Goal: Task Accomplishment & Management: Use online tool/utility

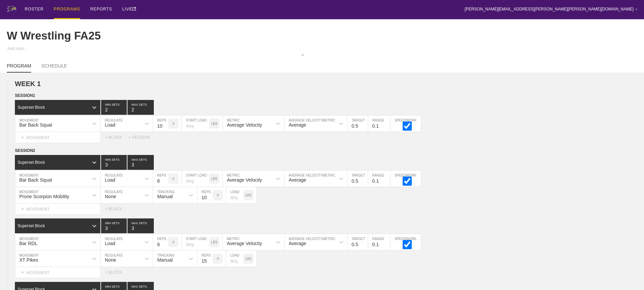
click at [208, 11] on div "ROSTER PROGRAMS REPORTS LIVE [PERSON_NAME][EMAIL_ADDRESS][PERSON_NAME][PERSON_N…" at bounding box center [322, 9] width 630 height 19
click at [413, 6] on div "ROSTER PROGRAMS REPORTS LIVE brian.ciolek@avila.edu ▼ Settings Logout" at bounding box center [322, 9] width 630 height 19
click at [190, 7] on div "ROSTER PROGRAMS REPORTS LIVE brian.ciolek@avila.edu ▼ Settings Logout" at bounding box center [322, 9] width 630 height 19
click at [570, 10] on div "ROSTER PROGRAMS REPORTS LIVE brian.ciolek@avila.edu ▼ Settings Logout" at bounding box center [322, 9] width 630 height 19
drag, startPoint x: 202, startPoint y: 11, endPoint x: 230, endPoint y: 3, distance: 28.7
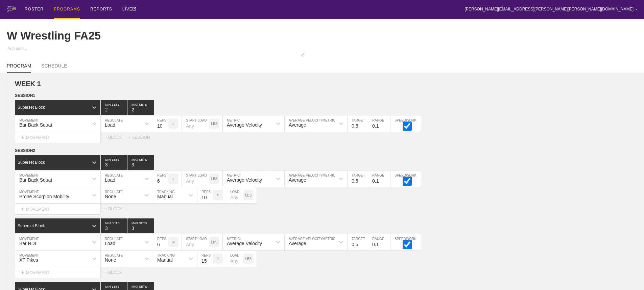
click at [203, 10] on div "ROSTER PROGRAMS REPORTS LIVE brian.ciolek@avila.edu ▼ Settings Logout" at bounding box center [322, 9] width 630 height 19
click at [305, 9] on div "ROSTER PROGRAMS REPORTS LIVE brian.ciolek@avila.edu ▼ Settings Logout" at bounding box center [322, 9] width 630 height 19
click at [221, 5] on div "ROSTER PROGRAMS REPORTS LIVE brian.ciolek@avila.edu ▼ Settings Logout" at bounding box center [322, 9] width 630 height 19
click at [481, 143] on div "Select... MOVEMENT + MOVEMENT + BLOCK + SESSION" at bounding box center [322, 137] width 644 height 11
click at [62, 8] on div "PROGRAMS" at bounding box center [67, 9] width 26 height 19
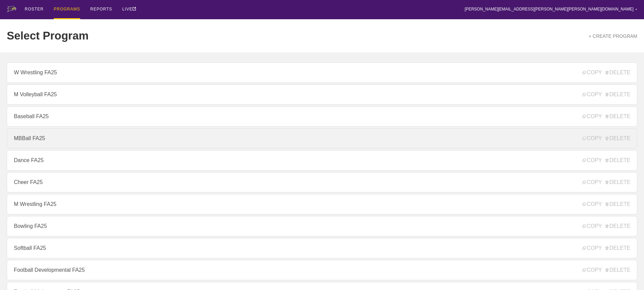
click at [40, 140] on link "MBBall FA25" at bounding box center [322, 138] width 630 height 20
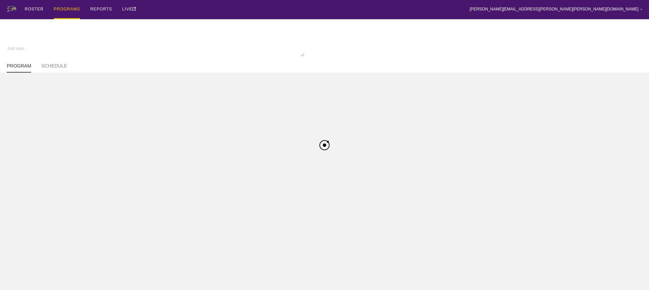
type textarea "x"
type input "MBBall FA25"
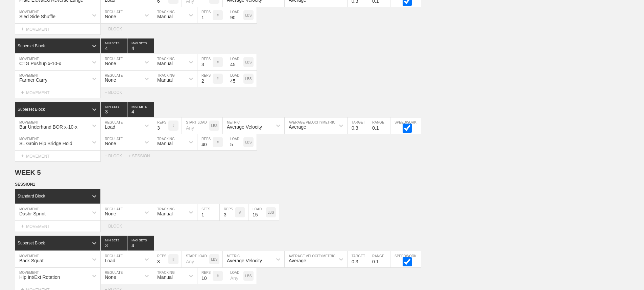
scroll to position [3580, 0]
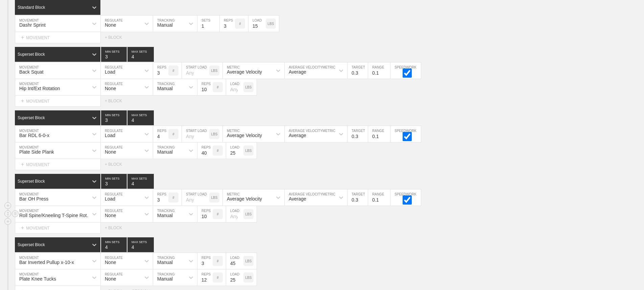
scroll to position [3546, 0]
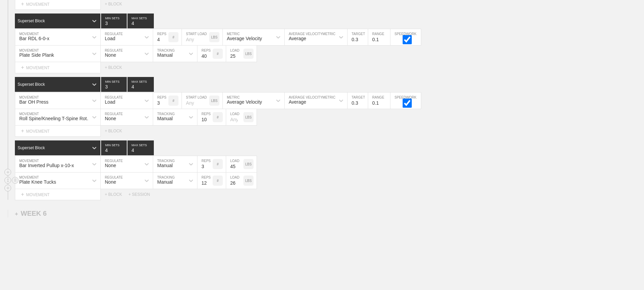
click at [240, 186] on input "26" at bounding box center [234, 181] width 17 height 16
click at [240, 186] on input "27" at bounding box center [234, 181] width 17 height 16
click at [240, 186] on input "28" at bounding box center [234, 181] width 17 height 16
click at [240, 186] on input "29" at bounding box center [234, 181] width 17 height 16
click at [240, 186] on input "30" at bounding box center [234, 181] width 17 height 16
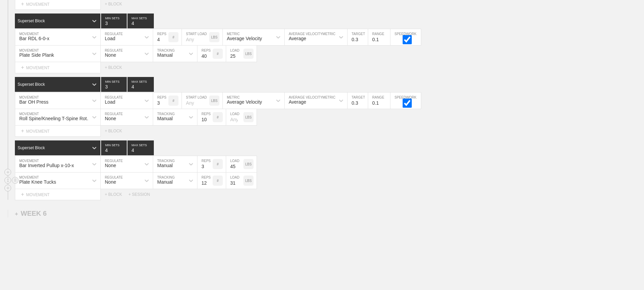
click at [240, 186] on input "31" at bounding box center [234, 181] width 17 height 16
click at [240, 186] on input "32" at bounding box center [234, 181] width 17 height 16
click at [240, 186] on input "33" at bounding box center [234, 181] width 17 height 16
click at [240, 186] on input "34" at bounding box center [234, 181] width 17 height 16
type input "35"
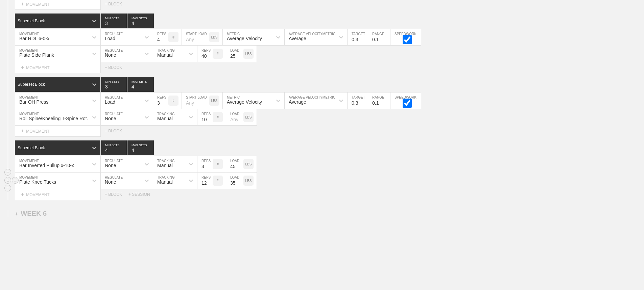
click at [240, 186] on input "35" at bounding box center [234, 181] width 17 height 16
click at [361, 185] on div "Plate Knee Tucks MOVEMENT None REGULATE Manual TRACKING 12 REPS # 35 LOAD LBS" at bounding box center [322, 181] width 644 height 17
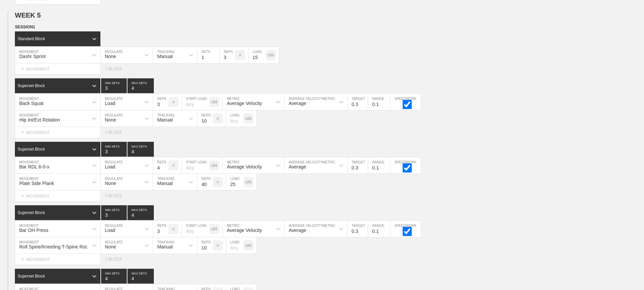
scroll to position [3411, 0]
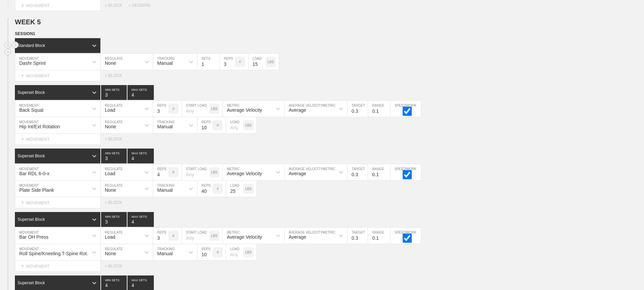
click at [415, 49] on div "Standard Block" at bounding box center [329, 45] width 629 height 15
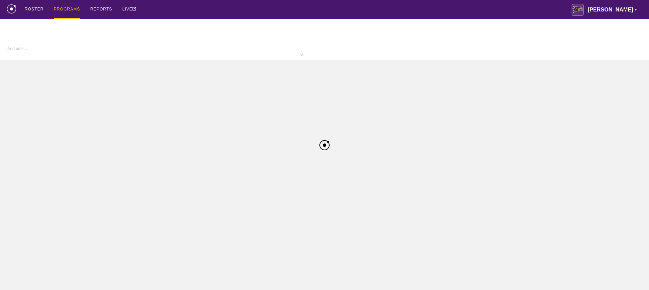
type textarea "x"
type input "MBBall FA25"
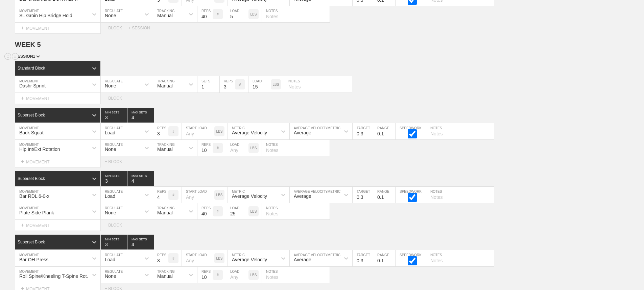
scroll to position [3377, 0]
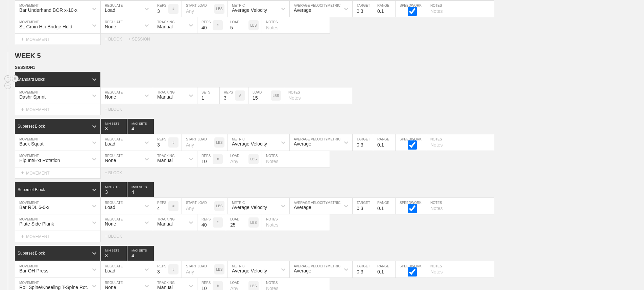
click at [542, 87] on div "Standard Block" at bounding box center [329, 79] width 629 height 15
click at [443, 149] on input "text" at bounding box center [460, 143] width 68 height 16
click at [447, 92] on div "Standard Block DUPLICATE INSERT MOVEMENT AFTER DELETE Dashr Sprint MOVEMENT Non…" at bounding box center [322, 93] width 644 height 43
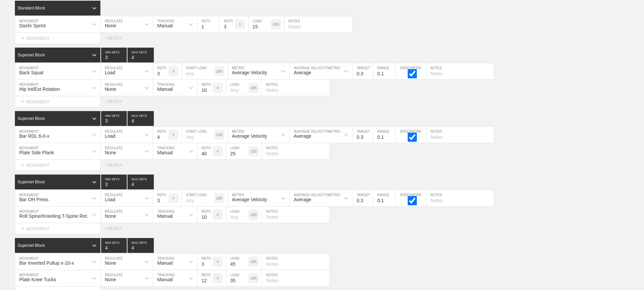
scroll to position [3546, 0]
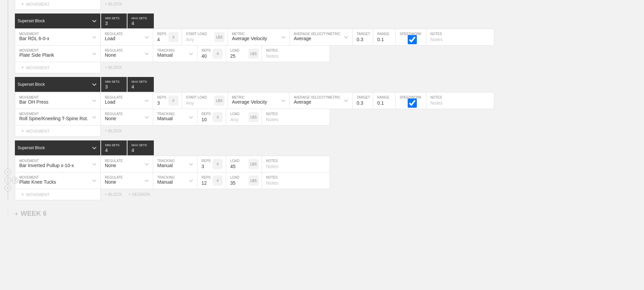
click at [273, 188] on input "text" at bounding box center [296, 181] width 68 height 16
type input "on steel plate"
click at [276, 172] on input "text" at bounding box center [296, 164] width 68 height 16
type input "plate on chest"
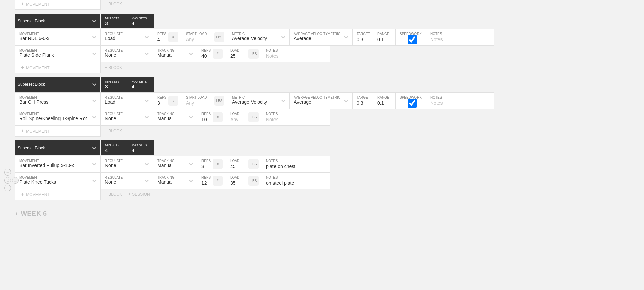
click at [394, 189] on div "Plate Knee Tucks MOVEMENT None REGULATE Manual TRACKING 12 REPS # 35 LOAD LBS o…" at bounding box center [322, 181] width 644 height 17
click at [276, 125] on input "text" at bounding box center [296, 117] width 68 height 16
type input "peanut"
click at [540, 86] on div "Superset Block 3 MIN SETS 4 MAX SETS" at bounding box center [329, 84] width 629 height 15
click at [439, 45] on input "text" at bounding box center [460, 37] width 68 height 16
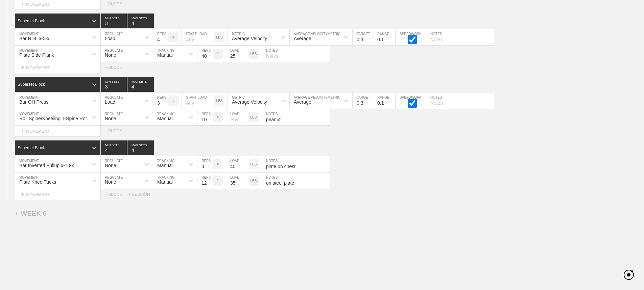
click at [535, 69] on div "Select... MOVEMENT + MOVEMENT + BLOCK" at bounding box center [322, 67] width 644 height 11
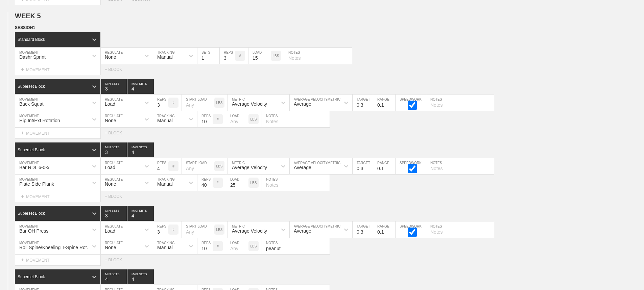
scroll to position [3411, 0]
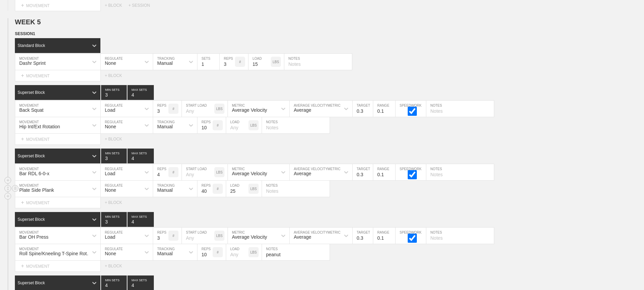
click at [553, 197] on div "Plate Side Plank MOVEMENT None REGULATE Manual TRACKING 40 REPS # 25 LOAD LBS N…" at bounding box center [322, 189] width 644 height 17
click at [527, 143] on div "Select... MOVEMENT + MOVEMENT + BLOCK" at bounding box center [322, 139] width 644 height 11
click at [544, 145] on div "Select... MOVEMENT + MOVEMENT + BLOCK" at bounding box center [322, 139] width 644 height 11
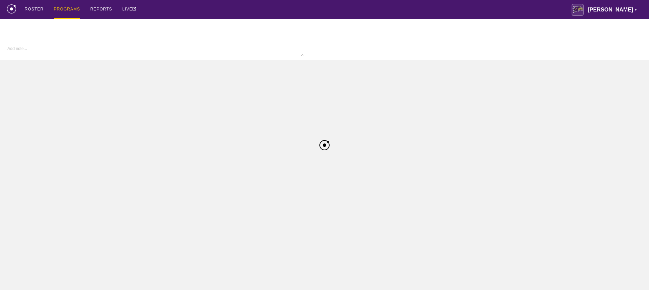
type textarea "x"
type input "MBBall FA25"
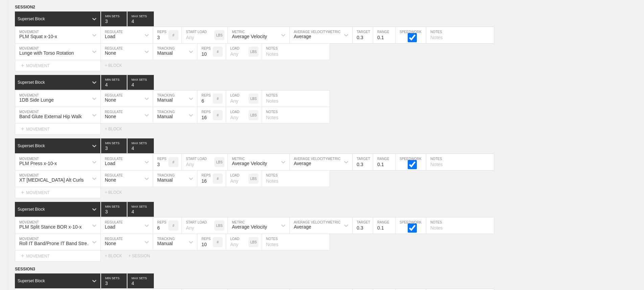
scroll to position [3580, 0]
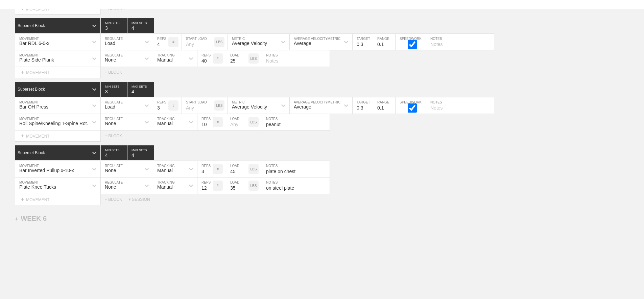
scroll to position [3513, 0]
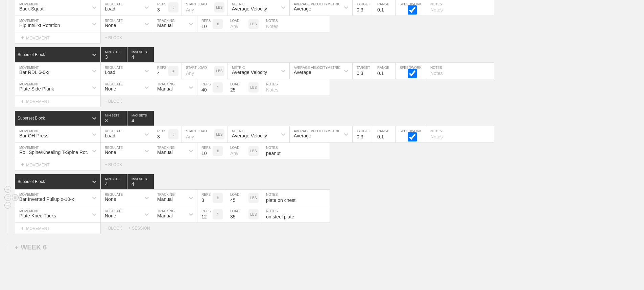
click at [491, 206] on div "Bar Inverted Pullup x-10-x MOVEMENT None REGULATE Manual TRACKING 3 REPS # 45 L…" at bounding box center [322, 198] width 644 height 17
click at [456, 231] on div "Select... MOVEMENT + MOVEMENT + BLOCK + SESSION" at bounding box center [322, 228] width 644 height 11
click at [443, 221] on div "Plate Knee Tucks MOVEMENT None REGULATE Manual TRACKING 12 REPS # 35 LOAD LBS o…" at bounding box center [322, 215] width 644 height 17
click at [426, 218] on div "Plate Knee Tucks MOVEMENT None REGULATE Manual TRACKING 12 REPS # 35 LOAD LBS o…" at bounding box center [322, 215] width 644 height 17
click at [408, 185] on div "Superset Block 4 MIN SETS 4 MAX SETS" at bounding box center [329, 181] width 629 height 15
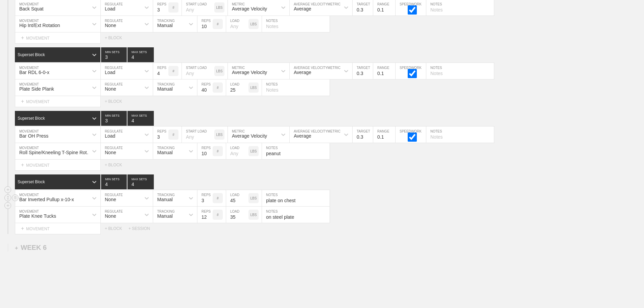
click at [541, 200] on div "Bar Inverted Pullup x-10-x MOVEMENT None REGULATE Manual TRACKING 3 REPS # 45 L…" at bounding box center [322, 198] width 644 height 17
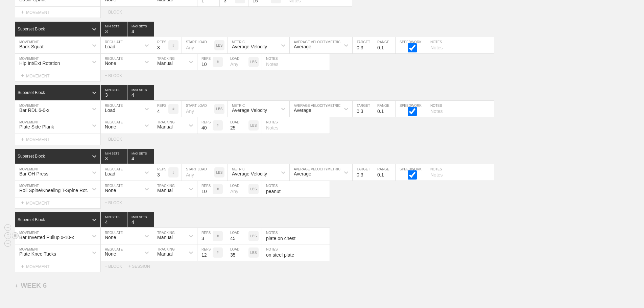
scroll to position [3377, 0]
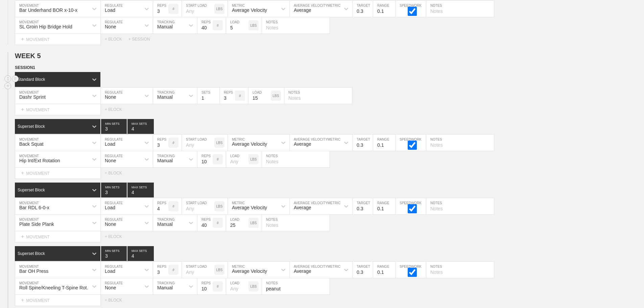
drag, startPoint x: 472, startPoint y: 90, endPoint x: 480, endPoint y: 91, distance: 8.2
click at [472, 87] on div "Standard Block" at bounding box center [329, 79] width 629 height 15
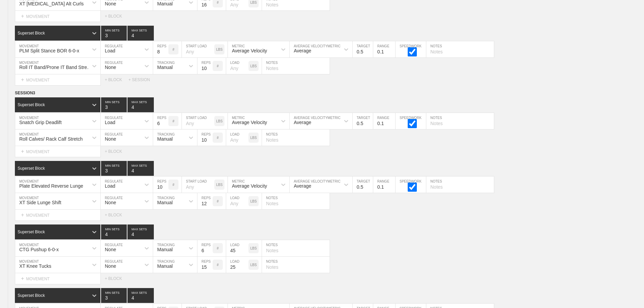
scroll to position [3563, 0]
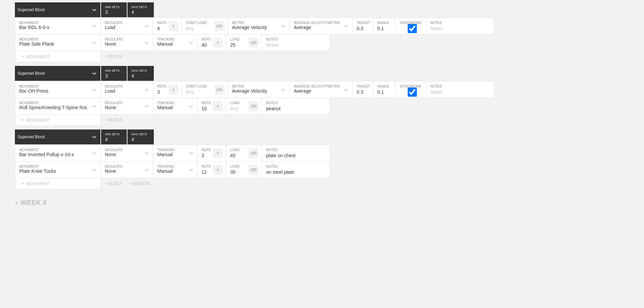
drag, startPoint x: 499, startPoint y: 221, endPoint x: 496, endPoint y: 222, distance: 3.7
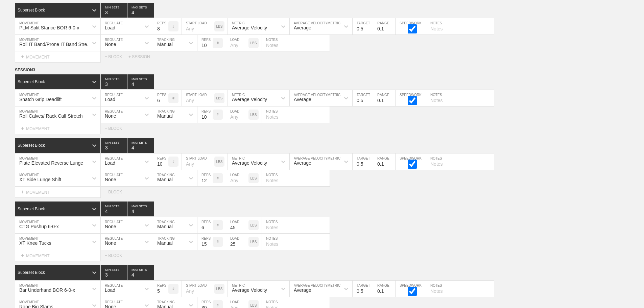
scroll to position [1129, 0]
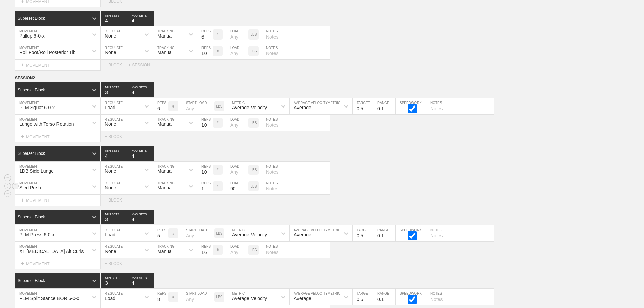
click at [457, 194] on div "Sled Push MOVEMENT None REGULATE Manual TRACKING 1 REPS # 90 LOAD LBS NOTES" at bounding box center [322, 186] width 644 height 17
click at [525, 195] on div "Sled Push MOVEMENT None REGULATE Manual TRACKING 1 REPS # 90 LOAD LBS NOTES" at bounding box center [322, 186] width 644 height 17
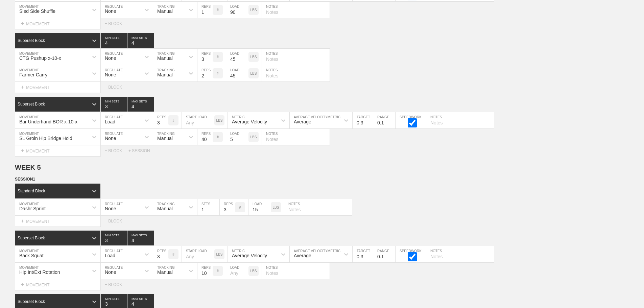
scroll to position [3563, 0]
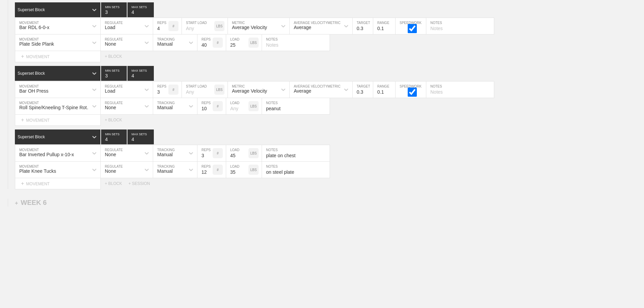
click at [439, 146] on div "Bar Inverted Pullup x-10-x MOVEMENT None REGULATE Manual TRACKING 3 REPS # 45 L…" at bounding box center [322, 153] width 644 height 17
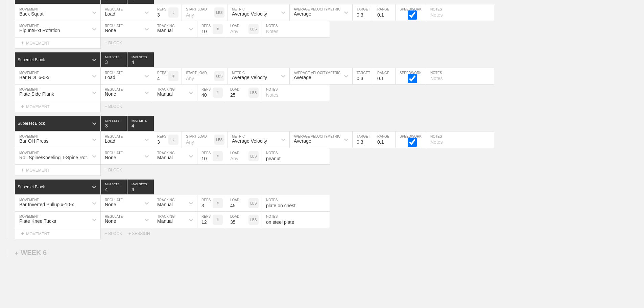
scroll to position [3495, 0]
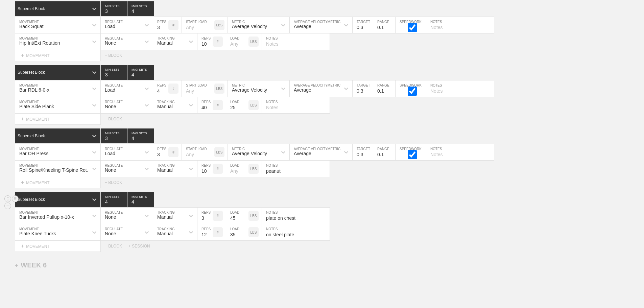
click at [410, 203] on div "Superset Block 4 MIN SETS 4 MAX SETS" at bounding box center [329, 199] width 629 height 15
click at [440, 207] on div "Superset Block 4 MIN SETS 4 MAX SETS" at bounding box center [329, 199] width 629 height 15
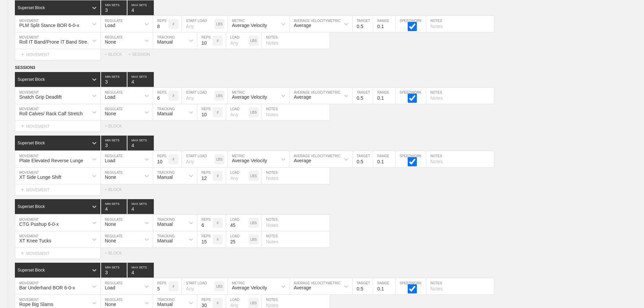
scroll to position [0, 0]
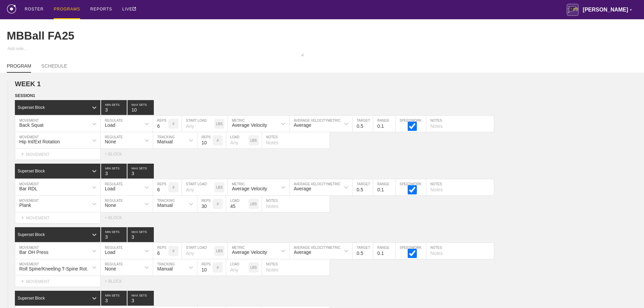
click at [70, 9] on div "PROGRAMS" at bounding box center [67, 9] width 26 height 19
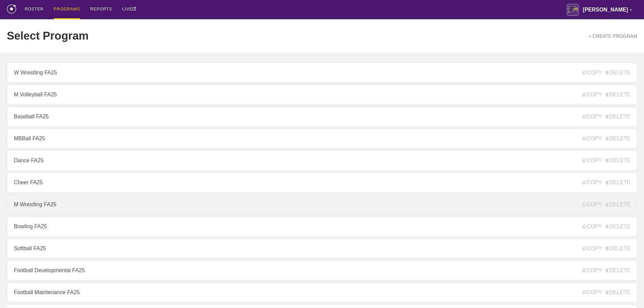
click at [56, 205] on link "M Wrestling FA25" at bounding box center [322, 204] width 630 height 20
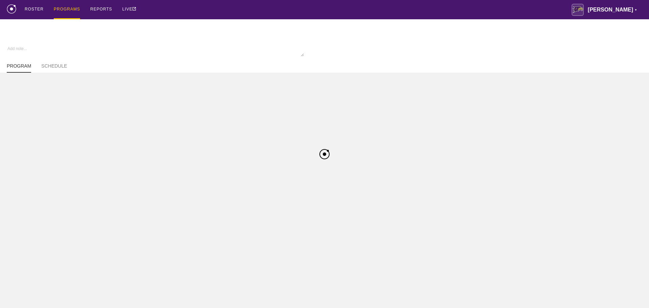
type textarea "x"
type input "M Wrestling FA25"
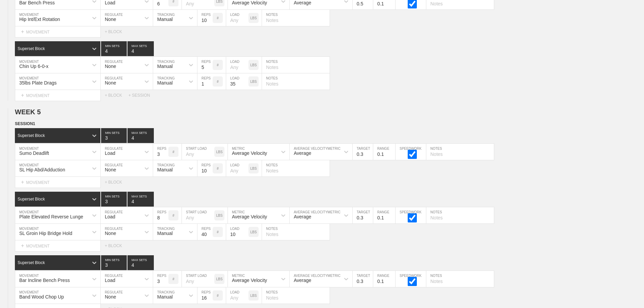
scroll to position [3641, 0]
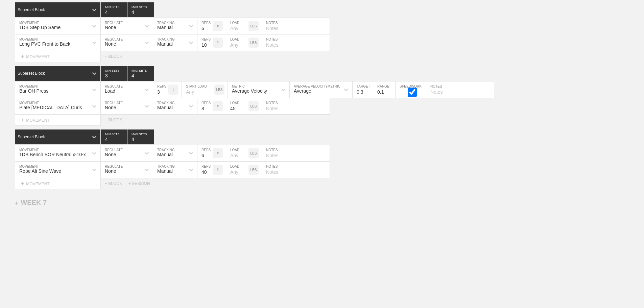
click at [286, 153] on input "text" at bounding box center [296, 153] width 68 height 16
type input "3/ side"
click at [270, 174] on input "text" at bounding box center [296, 170] width 68 height 16
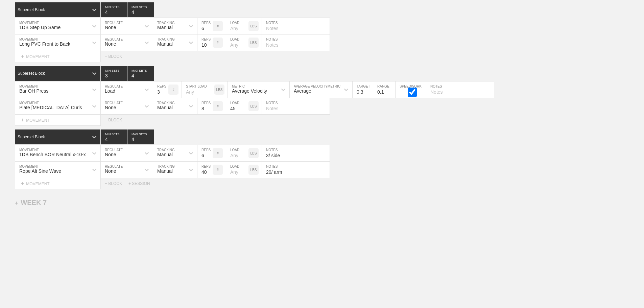
type input "20/ arm"
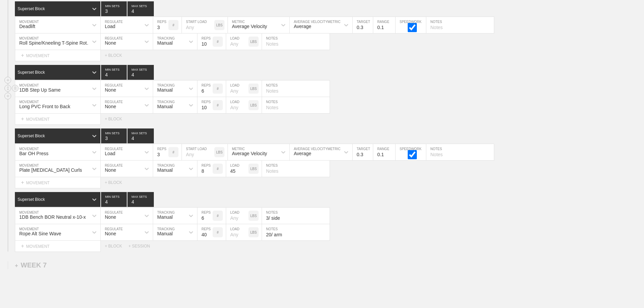
click at [274, 97] on input "text" at bounding box center [296, 88] width 68 height 16
type input "3/ side"
click at [372, 104] on div "Long PVC Front to Back MOVEMENT None REGULATE Manual TRACKING 10 REPS # LOAD LB…" at bounding box center [322, 105] width 644 height 17
click at [273, 50] on input "text" at bounding box center [296, 41] width 68 height 16
type input "w/ peanut"
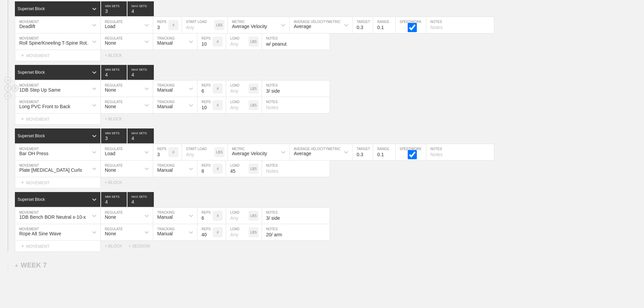
click at [428, 97] on div "1DB Step Up Same MOVEMENT None REGULATE Manual TRACKING 6 REPS # LOAD LBS 3/ si…" at bounding box center [322, 88] width 644 height 17
click at [426, 96] on div "1DB Step Up Same MOVEMENT None REGULATE Manual TRACKING 6 REPS # LOAD LBS 3/ si…" at bounding box center [322, 88] width 644 height 17
click at [270, 176] on input "text" at bounding box center [296, 169] width 68 height 16
type input "steel plate"
click at [360, 216] on div "1DB Bench BOR Neutral x-10-x MOVEMENT None REGULATE Manual TRACKING 6 REPS # LO…" at bounding box center [322, 216] width 644 height 17
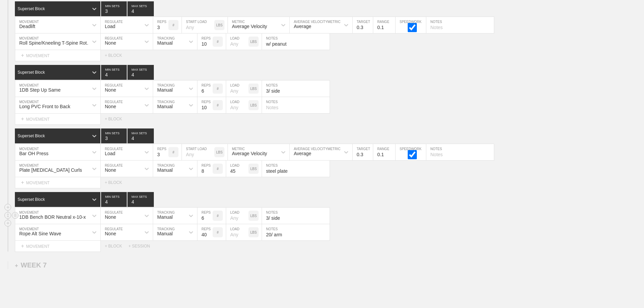
click at [571, 217] on div "1DB Bench BOR Neutral x-10-x MOVEMENT None REGULATE Manual TRACKING 6 REPS # LO…" at bounding box center [322, 216] width 644 height 17
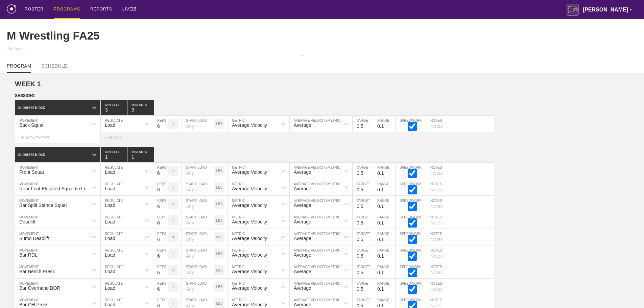
click at [65, 7] on div "PROGRAMS" at bounding box center [67, 9] width 26 height 19
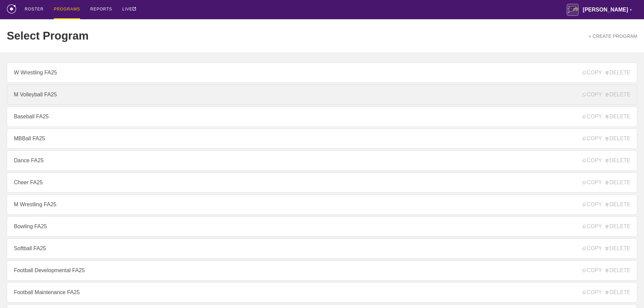
click at [33, 98] on link "M Volleyball FA25" at bounding box center [322, 95] width 630 height 20
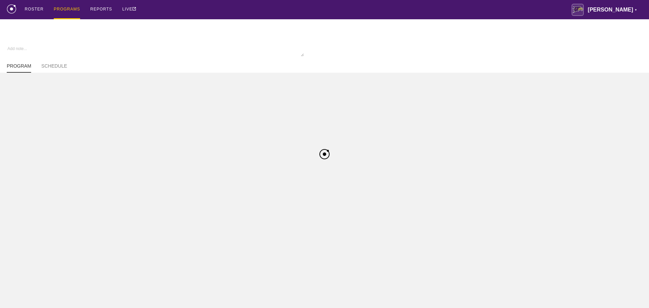
type textarea "x"
type input "M Volleyball FA25"
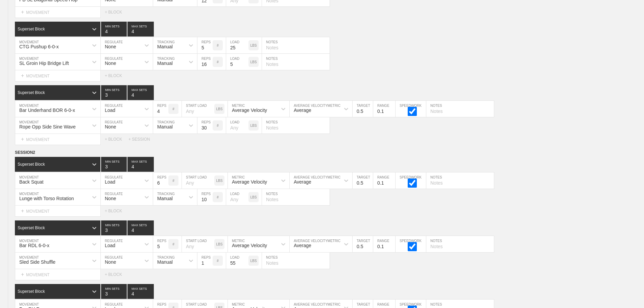
scroll to position [3375, 0]
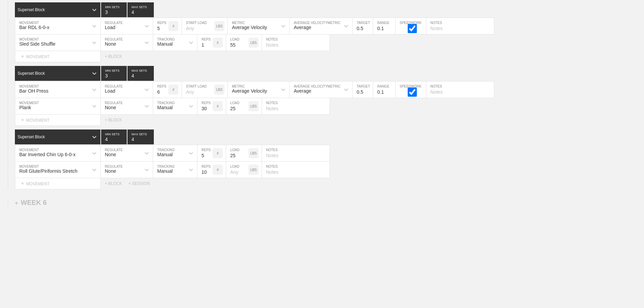
drag, startPoint x: 550, startPoint y: 236, endPoint x: 513, endPoint y: 215, distance: 42.4
click at [276, 153] on input "text" at bounding box center [296, 153] width 68 height 16
type input "plate on chest"
click at [410, 184] on div "Select... MOVEMENT + MOVEMENT + BLOCK + SESSION" at bounding box center [322, 183] width 644 height 11
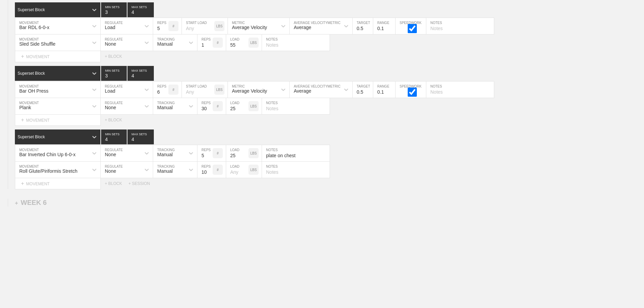
click at [275, 171] on input "text" at bounding box center [296, 170] width 68 height 16
type input "golfball"
click at [282, 111] on input "text" at bounding box center [296, 106] width 68 height 16
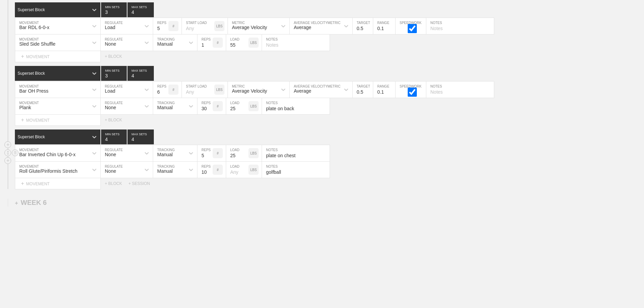
type input "plate on back"
click at [401, 154] on div "Bar Inverted Chin Up 6-0-x MOVEMENT None REGULATE Manual TRACKING 5 REPS # 25 L…" at bounding box center [322, 153] width 644 height 17
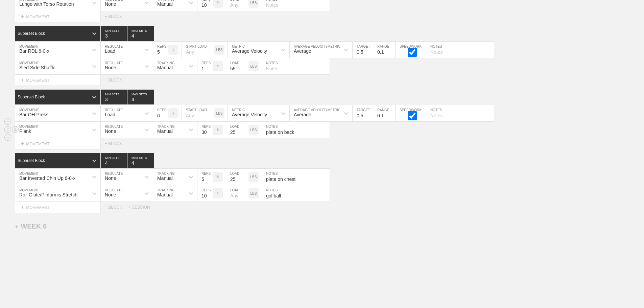
scroll to position [3307, 0]
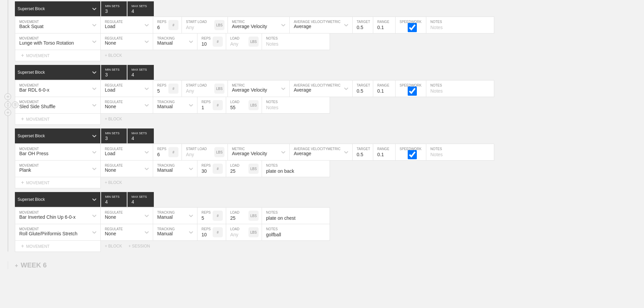
click at [271, 113] on input "text" at bounding box center [296, 105] width 68 height 16
type input "15 yd/ side"
click at [495, 250] on div "Select... MOVEMENT + MOVEMENT + BLOCK + SESSION" at bounding box center [322, 246] width 644 height 11
click at [541, 239] on div "Roll Glute/Piriformis Stretch MOVEMENT None REGULATE Manual TRACKING 10 REPS # …" at bounding box center [322, 232] width 644 height 17
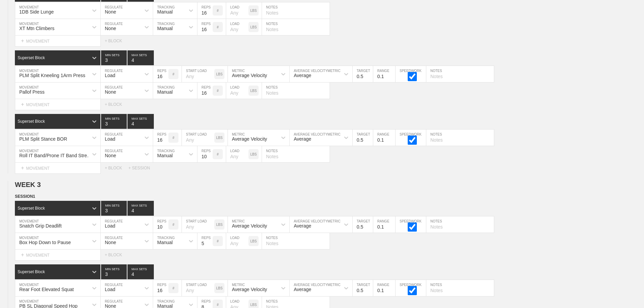
scroll to position [0, 0]
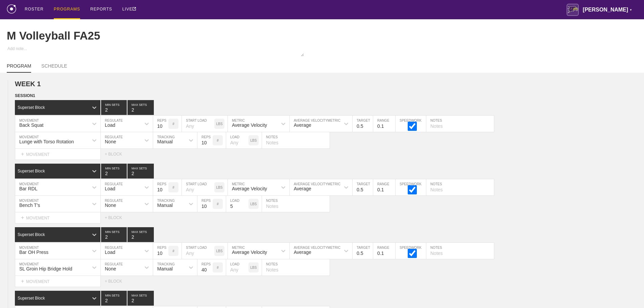
click at [71, 7] on div "PROGRAMS" at bounding box center [67, 9] width 26 height 19
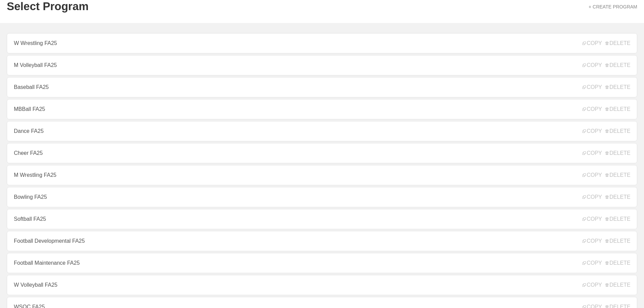
scroll to position [68, 0]
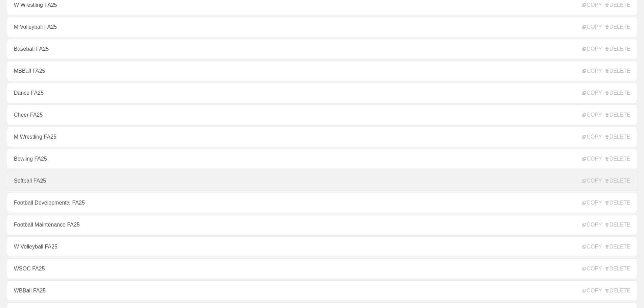
click at [31, 182] on link "Softball FA25" at bounding box center [322, 181] width 630 height 20
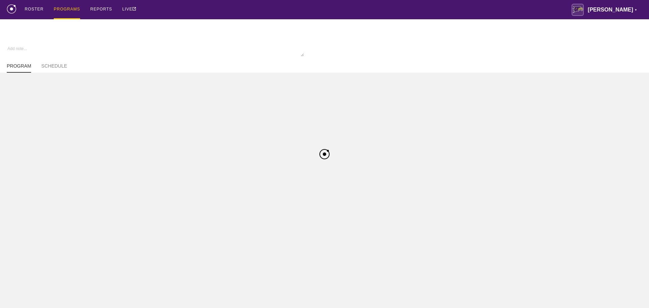
type textarea "x"
type input "Softball FA25"
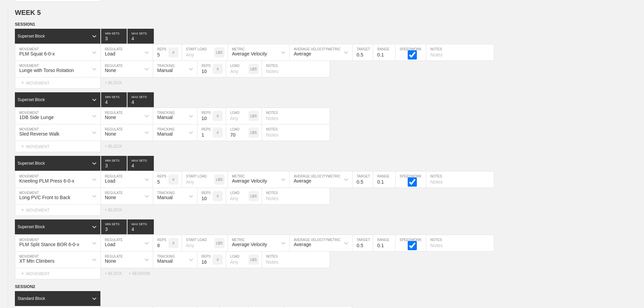
scroll to position [3300, 0]
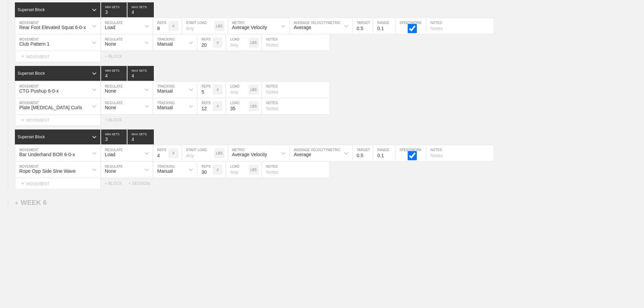
click at [281, 174] on input "text" at bounding box center [296, 170] width 68 height 16
type input "1"
click at [275, 106] on input "text" at bounding box center [296, 106] width 68 height 16
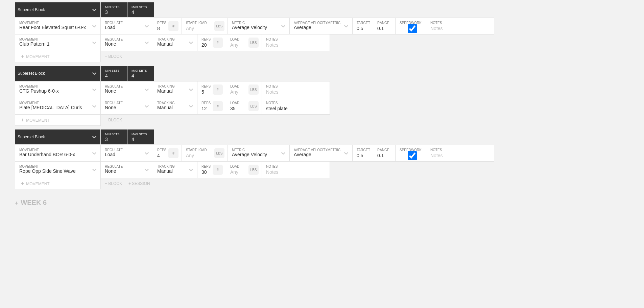
type input "steel plate"
click at [271, 45] on input "text" at bounding box center [296, 42] width 68 height 16
click at [412, 80] on div "Superset Block 4 MIN SETS 4 MAX SETS" at bounding box center [329, 73] width 629 height 15
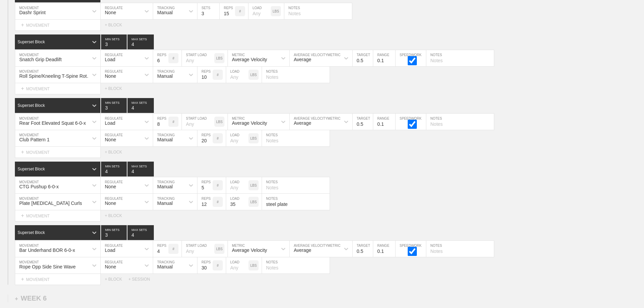
scroll to position [3199, 0]
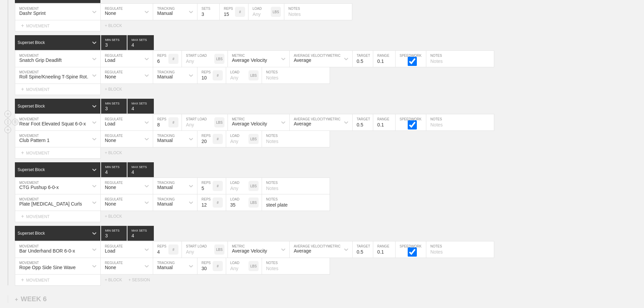
click at [438, 130] on input "text" at bounding box center [460, 122] width 68 height 16
type input "4/ side"
click at [446, 207] on div "Plate Hamstring Curls MOVEMENT None REGULATE Manual TRACKING 12 REPS # 35 LOAD …" at bounding box center [322, 202] width 644 height 17
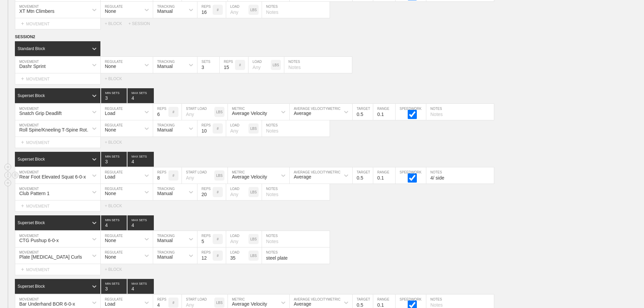
scroll to position [3131, 0]
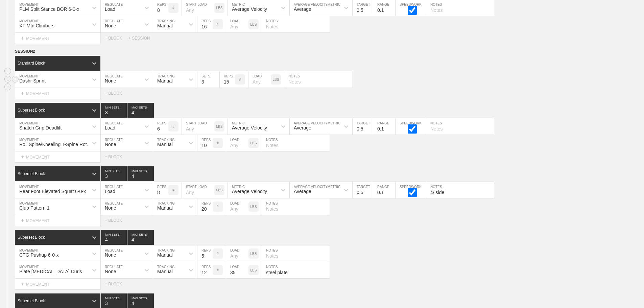
click at [424, 88] on div "Dashr Sprint MOVEMENT None REGULATE Manual TRACKING 3 SETS 15 REPS # LOAD LBS N…" at bounding box center [322, 79] width 644 height 17
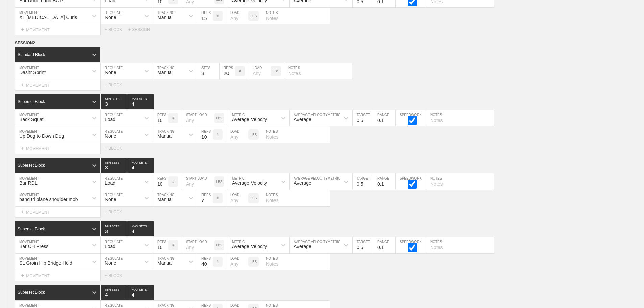
scroll to position [0, 0]
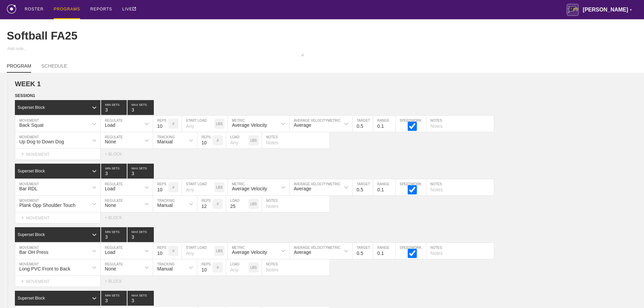
click at [71, 7] on div "PROGRAMS" at bounding box center [67, 9] width 26 height 19
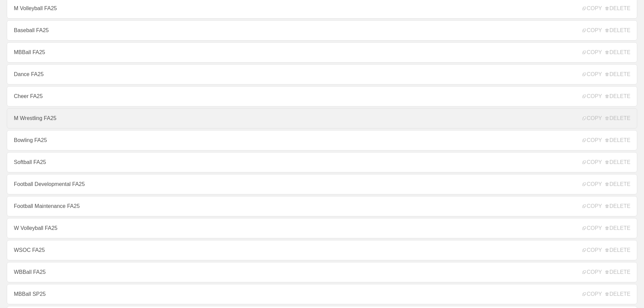
scroll to position [101, 0]
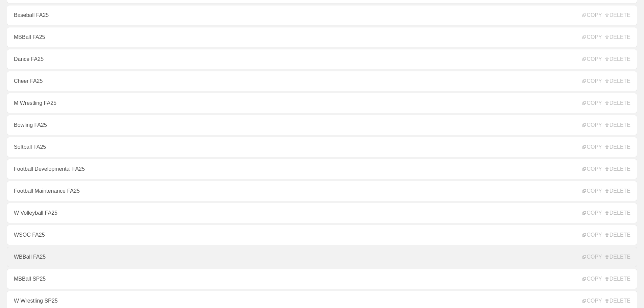
click at [28, 260] on link "WBBall FA25" at bounding box center [322, 257] width 630 height 20
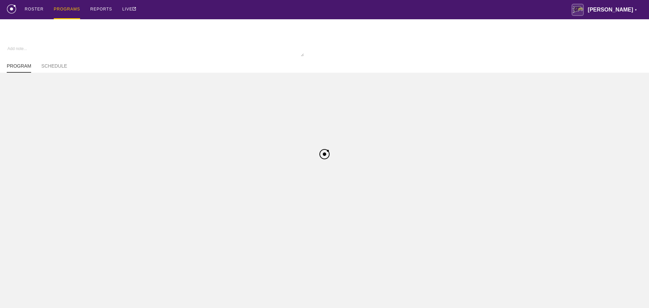
type textarea "x"
type input "WBBall FA25"
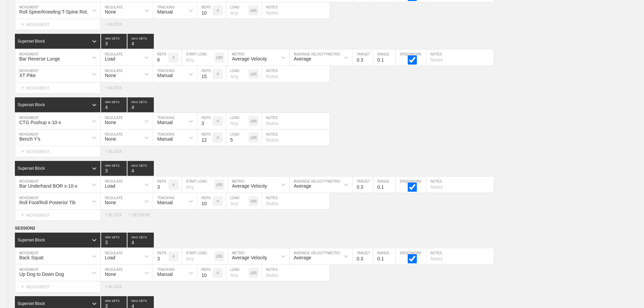
scroll to position [3714, 0]
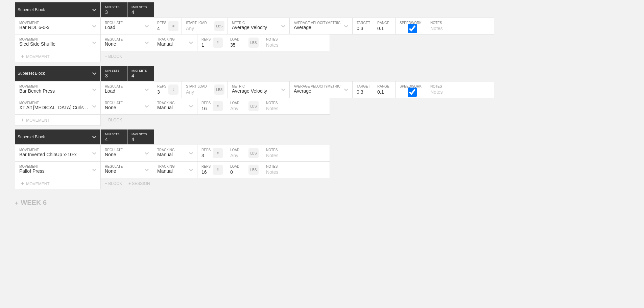
drag, startPoint x: 528, startPoint y: 259, endPoint x: 523, endPoint y: 259, distance: 5.4
click at [273, 110] on input "text" at bounding box center [296, 106] width 68 height 16
type input "8/ side"
click at [388, 146] on div "Bar Inverted ChinUp x-10-x MOVEMENT None REGULATE Manual TRACKING 3 REPS # LOAD…" at bounding box center [322, 153] width 644 height 17
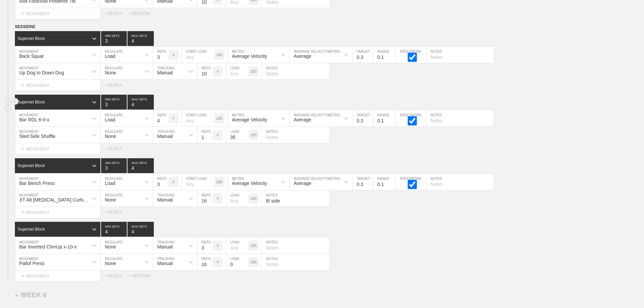
scroll to position [3613, 0]
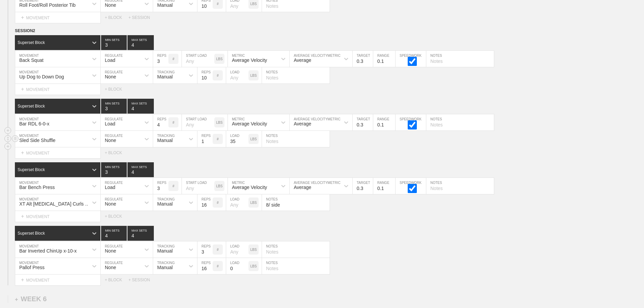
click at [274, 147] on input "text" at bounding box center [296, 139] width 68 height 16
type input "15yds/side"
click at [356, 147] on div "Sled Side Shuffle MOVEMENT None REGULATE Manual TRACKING 1 REPS # 35 LOAD LBS 1…" at bounding box center [322, 139] width 644 height 17
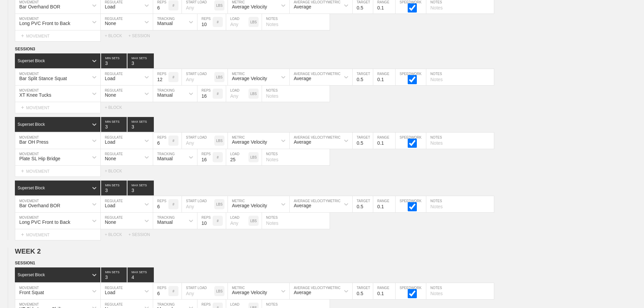
scroll to position [0, 0]
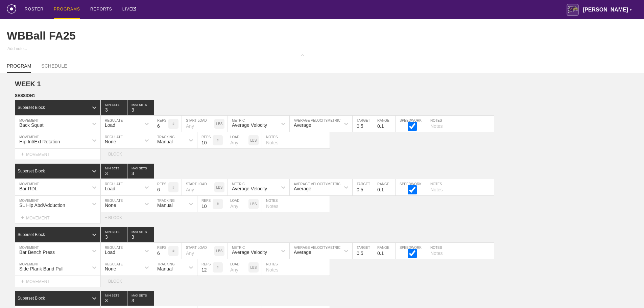
click at [65, 8] on div "PROGRAMS" at bounding box center [67, 9] width 26 height 19
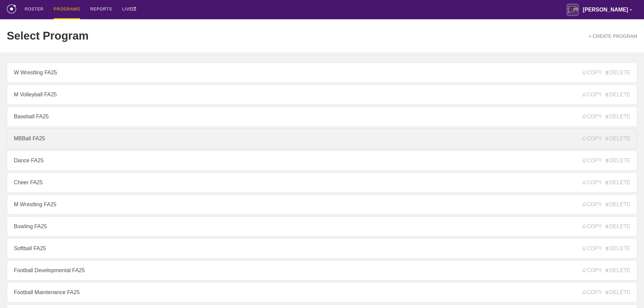
click at [32, 144] on link "MBBall FA25" at bounding box center [322, 138] width 630 height 20
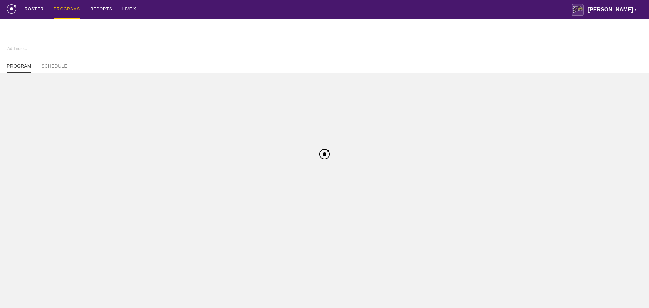
type textarea "x"
type input "MBBall FA25"
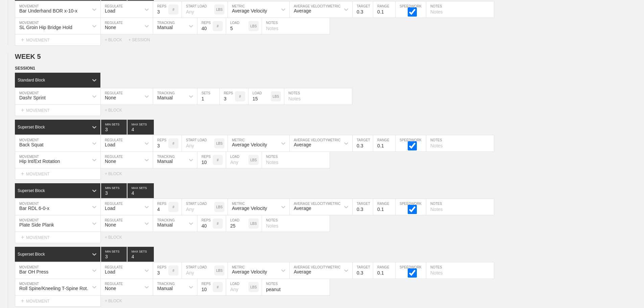
scroll to position [3563, 0]
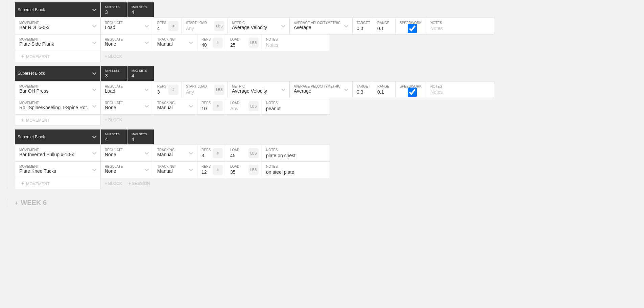
click at [272, 46] on input "text" at bounding box center [296, 42] width 68 height 16
click at [417, 161] on div "Bar Inverted Pullup x-10-x MOVEMENT None REGULATE Manual TRACKING 3 REPS # 45 L…" at bounding box center [322, 153] width 644 height 17
click at [307, 45] on input "plate on hip, 20secs/side" at bounding box center [296, 42] width 68 height 16
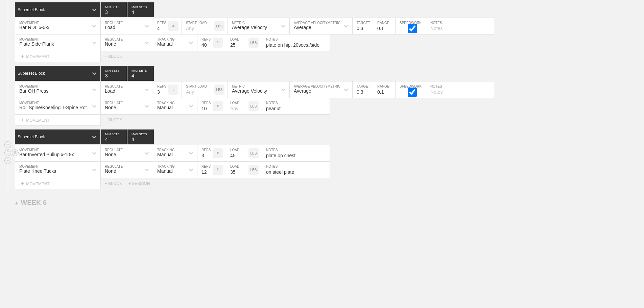
type input "plate on hip, 20secs./side"
click at [386, 154] on div "Bar Inverted Pullup x-10-x MOVEMENT None REGULATE Manual TRACKING 3 REPS # 45 L…" at bounding box center [322, 153] width 644 height 17
click at [405, 169] on div "Plate Knee Tucks MOVEMENT None REGULATE Manual TRACKING 12 REPS # 35 LOAD LBS o…" at bounding box center [322, 170] width 644 height 17
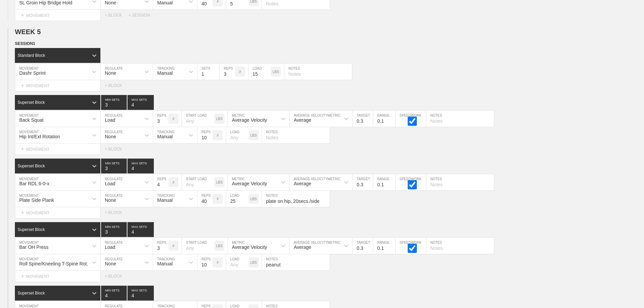
scroll to position [3394, 0]
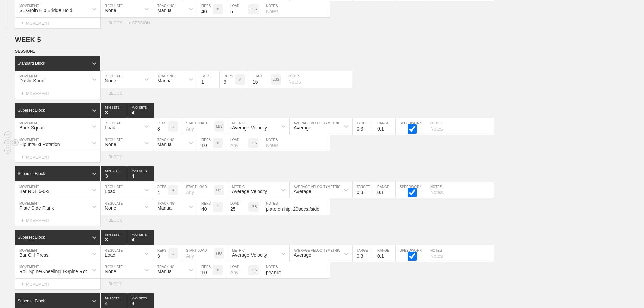
click at [533, 151] on div "Hip Int/Ext Rotation MOVEMENT None REGULATE Manual TRACKING 10 REPS # LOAD LBS …" at bounding box center [322, 143] width 644 height 17
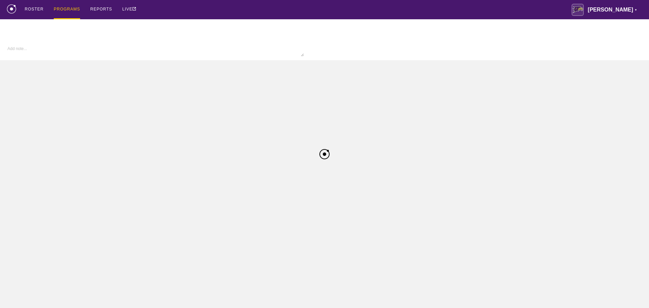
type input "MBBall FA25"
type textarea "x"
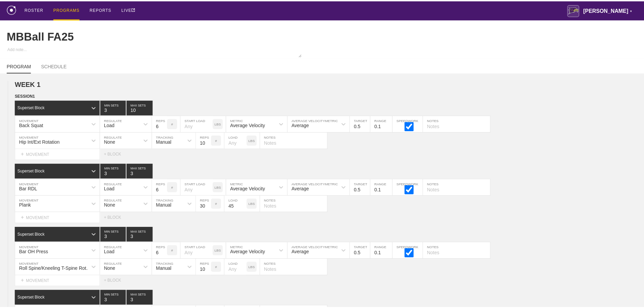
scroll to position [3394, 0]
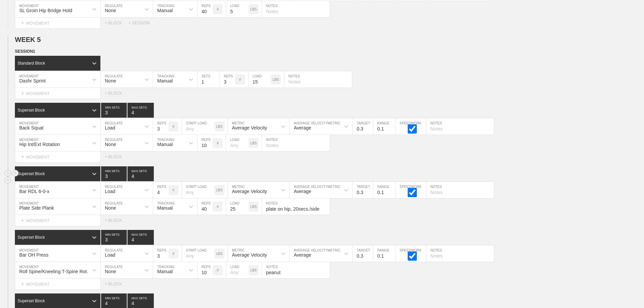
click at [603, 179] on div "Superset Block 3 MIN SETS 4 MAX SETS" at bounding box center [329, 173] width 629 height 15
click at [541, 181] on div "Superset Block 3 MIN SETS 4 MAX SETS" at bounding box center [329, 173] width 629 height 15
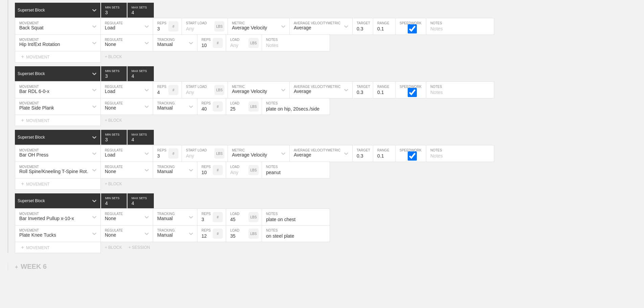
scroll to position [3563, 0]
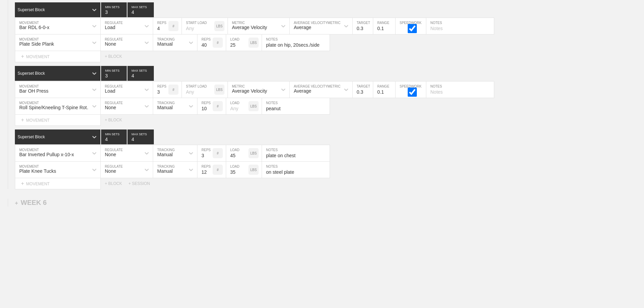
click at [299, 46] on input "plate on hip, 20secs./side" at bounding box center [296, 42] width 68 height 16
click at [298, 44] on input "plate on hip, 20secs./side" at bounding box center [296, 42] width 68 height 16
type input "plate on hip, 20 secs./side"
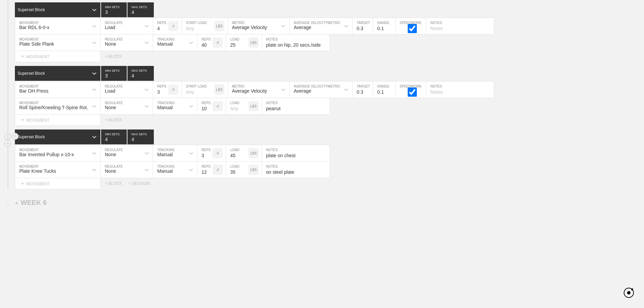
click at [403, 139] on div "Superset Block 4 MIN SETS 4 MAX SETS" at bounding box center [329, 136] width 629 height 15
click at [419, 157] on div "Bar Inverted Pullup x-10-x MOVEMENT None REGULATE Manual TRACKING 3 REPS # 45 L…" at bounding box center [322, 153] width 644 height 17
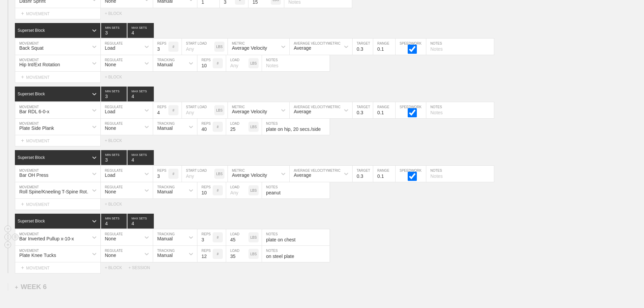
scroll to position [3461, 0]
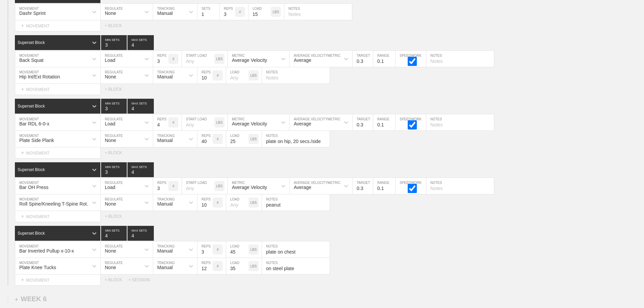
click at [514, 92] on div "Select... MOVEMENT + MOVEMENT + BLOCK" at bounding box center [322, 89] width 644 height 11
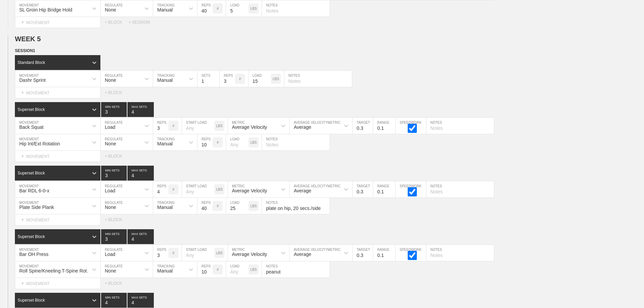
scroll to position [3394, 0]
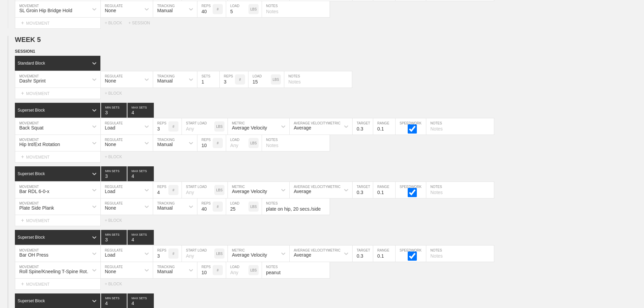
click at [539, 162] on div "Select... MOVEMENT + MOVEMENT + BLOCK" at bounding box center [322, 156] width 644 height 11
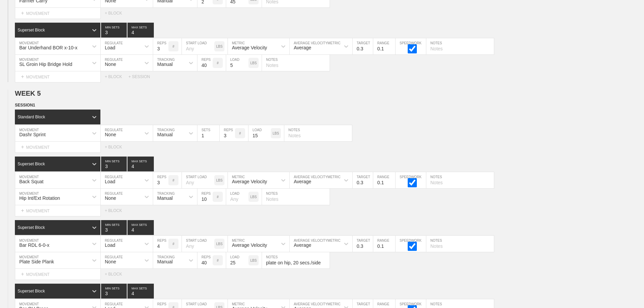
scroll to position [3326, 0]
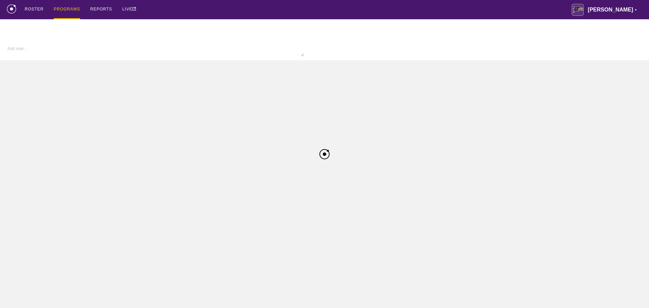
type textarea "x"
type input "MBBall FA25"
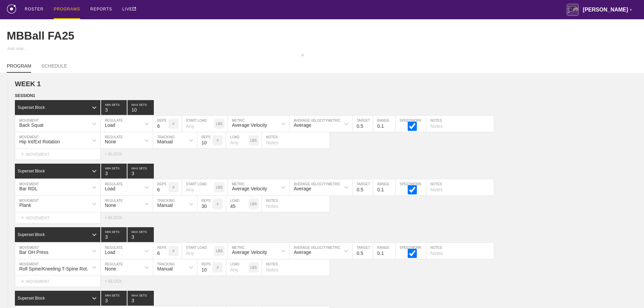
click at [241, 11] on div "ROSTER PROGRAMS REPORTS LIVE [PERSON_NAME] ▼ [PERSON_NAME][EMAIL_ADDRESS][PERSO…" at bounding box center [322, 9] width 630 height 19
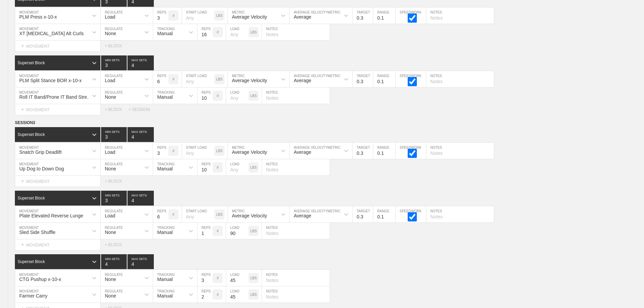
scroll to position [3563, 0]
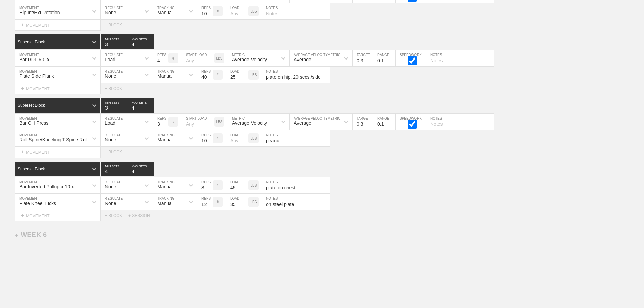
scroll to position [3513, 0]
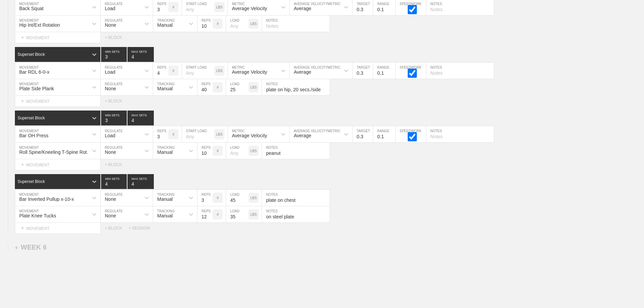
click at [424, 234] on div "Select... MOVEMENT + MOVEMENT + BLOCK + SESSION" at bounding box center [322, 228] width 644 height 11
click at [265, 222] on input "on steel plate" at bounding box center [296, 214] width 68 height 16
click at [266, 221] on input "on steel plate" at bounding box center [296, 214] width 68 height 16
type input "feet on steel plate"
click at [386, 234] on div "Select... MOVEMENT + MOVEMENT + BLOCK + SESSION" at bounding box center [322, 228] width 644 height 11
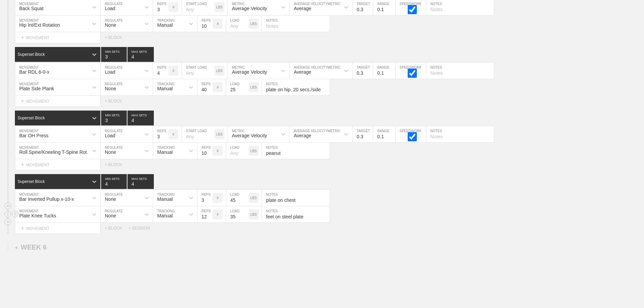
click at [421, 220] on div "Plate Knee Tucks MOVEMENT None REGULATE Manual TRACKING 12 REPS # 35 LOAD LBS f…" at bounding box center [322, 214] width 644 height 17
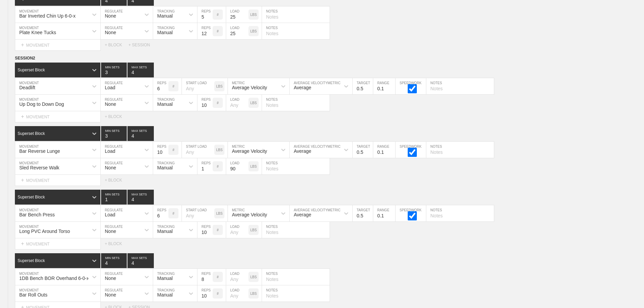
scroll to position [1992, 0]
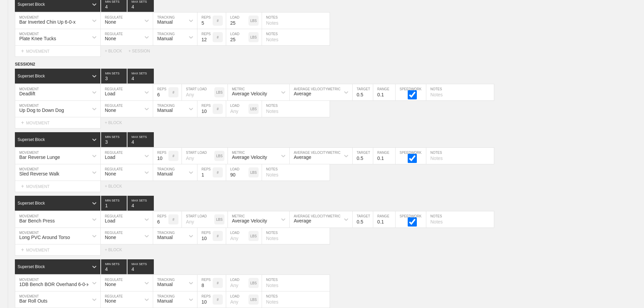
drag, startPoint x: 545, startPoint y: 185, endPoint x: 648, endPoint y: 173, distance: 103.5
click at [545, 181] on div "Sled Reverse Walk MOVEMENT None REGULATE Manual TRACKING 1 REPS # 90 LOAD LBS N…" at bounding box center [322, 172] width 644 height 17
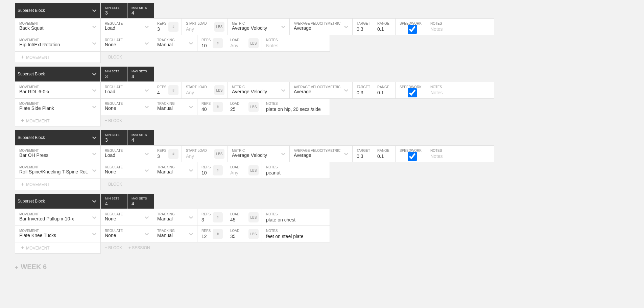
scroll to position [3427, 0]
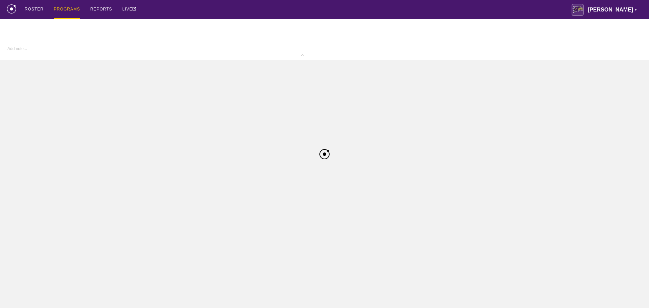
type textarea "x"
type input "MBBall FA25"
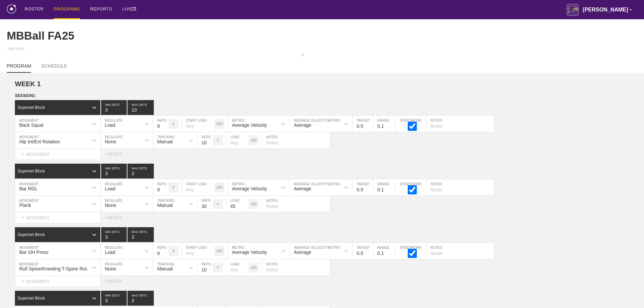
click at [183, 5] on div "ROSTER PROGRAMS REPORTS LIVE [PERSON_NAME] ▼ [PERSON_NAME][EMAIL_ADDRESS][PERSO…" at bounding box center [322, 9] width 630 height 19
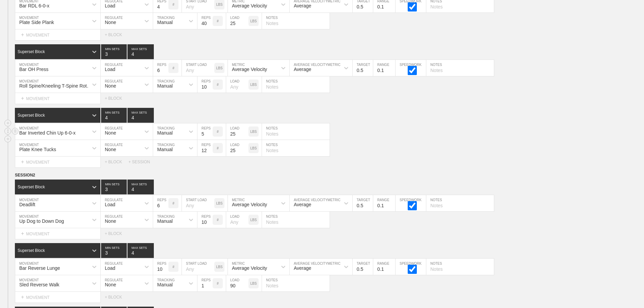
scroll to position [1859, 0]
